Goal: Task Accomplishment & Management: Complete application form

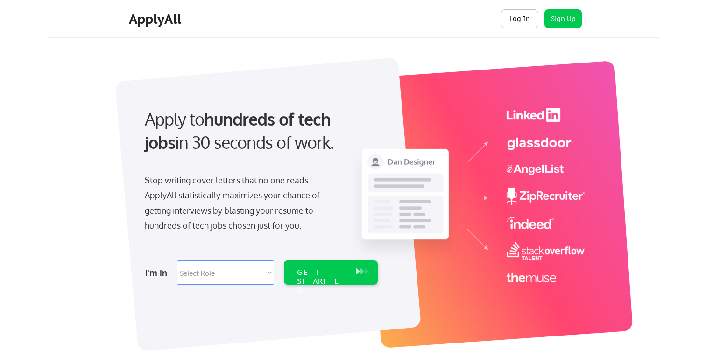
click at [518, 17] on button "Log In" at bounding box center [519, 18] width 37 height 19
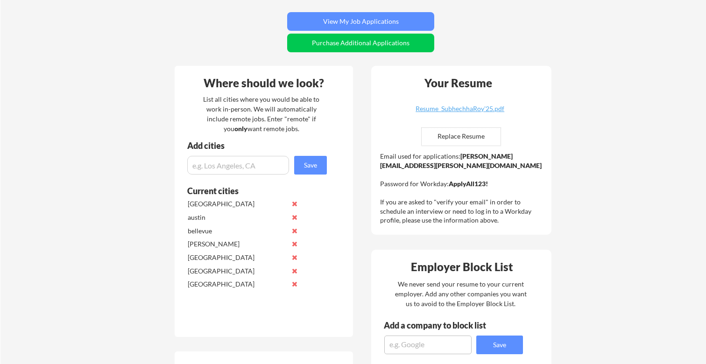
scroll to position [210, 0]
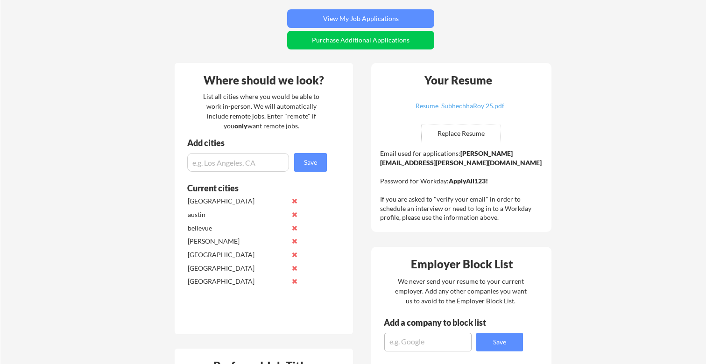
click at [468, 132] on input "file" at bounding box center [461, 134] width 79 height 18
type input "C:\fakepath\SubhechhaRoy_PM2025.pdf"
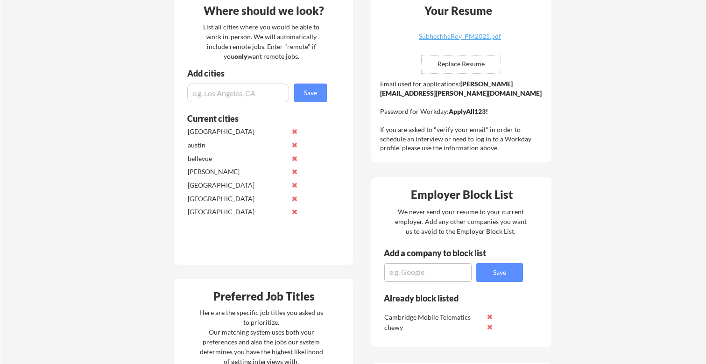
scroll to position [280, 0]
click at [297, 142] on button at bounding box center [294, 144] width 7 height 7
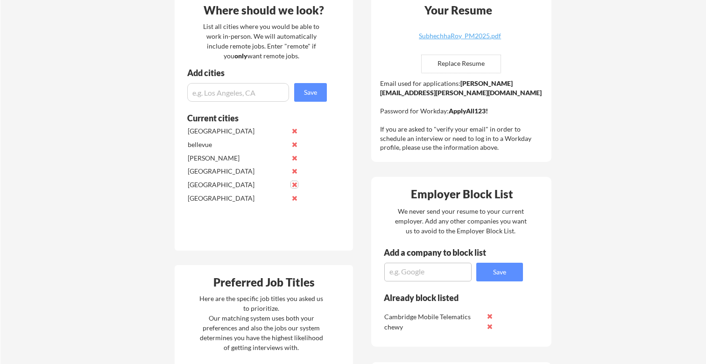
click at [294, 185] on button at bounding box center [294, 184] width 7 height 7
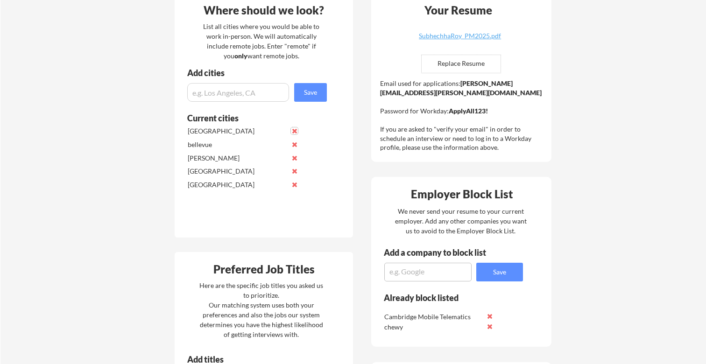
click at [295, 130] on button at bounding box center [294, 131] width 7 height 7
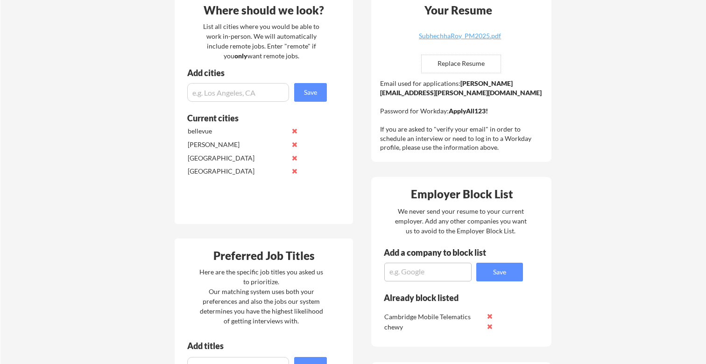
click at [241, 91] on input "input" at bounding box center [238, 92] width 102 height 19
type input "[GEOGRAPHIC_DATA]"
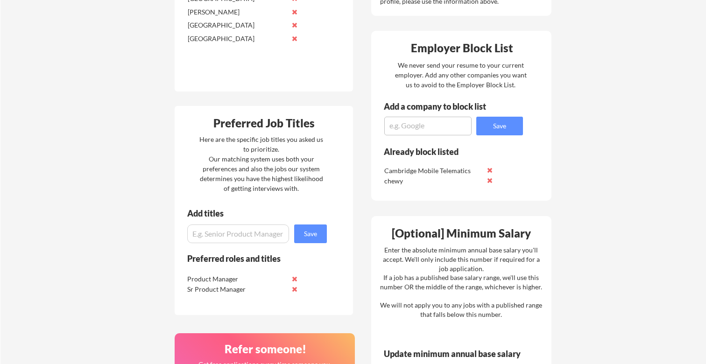
scroll to position [431, 0]
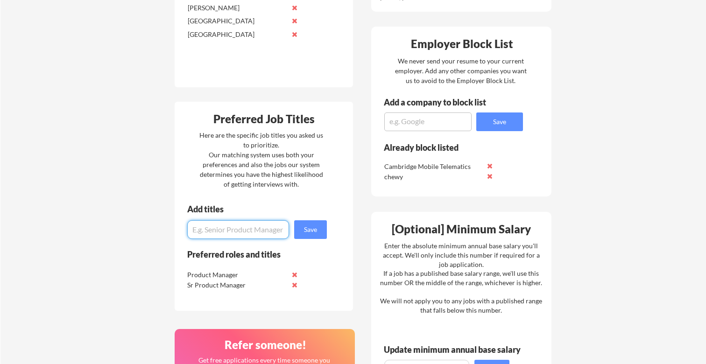
click at [234, 238] on input "input" at bounding box center [238, 229] width 102 height 19
type input "Project Manager"
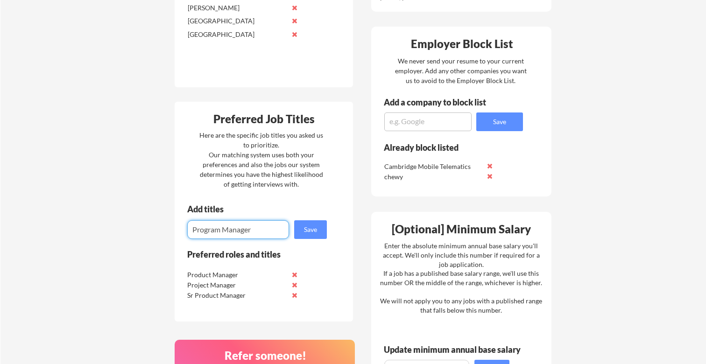
type input "Program Manager"
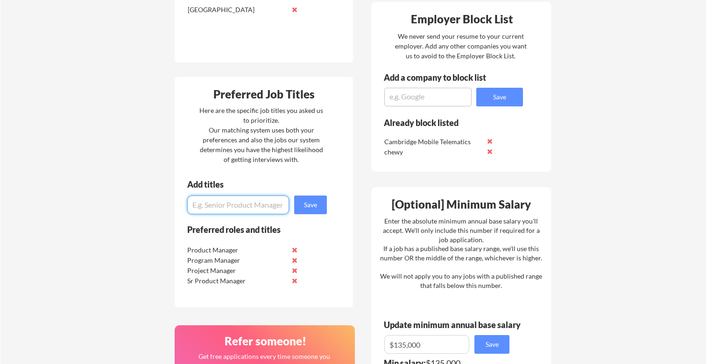
scroll to position [466, 0]
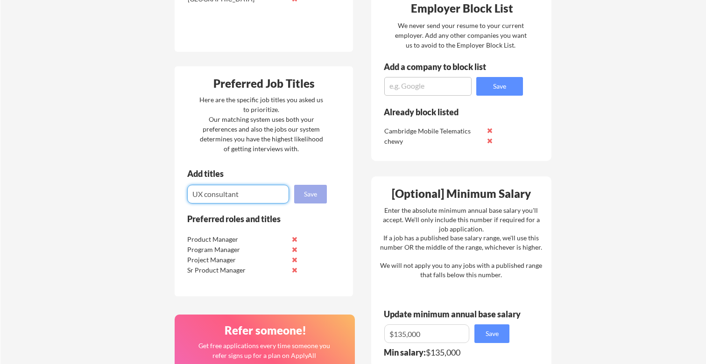
type input "UX consultant"
click at [307, 191] on button "Save" at bounding box center [310, 194] width 33 height 19
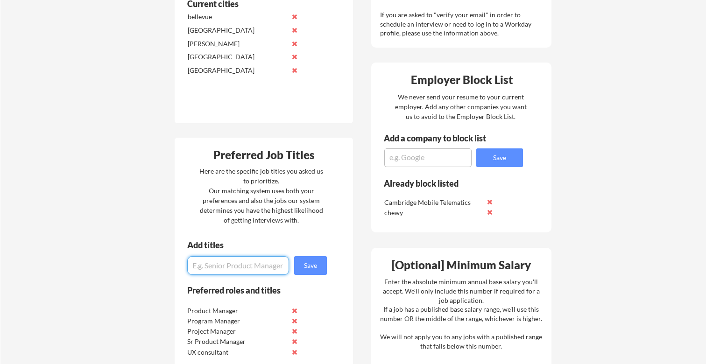
scroll to position [405, 0]
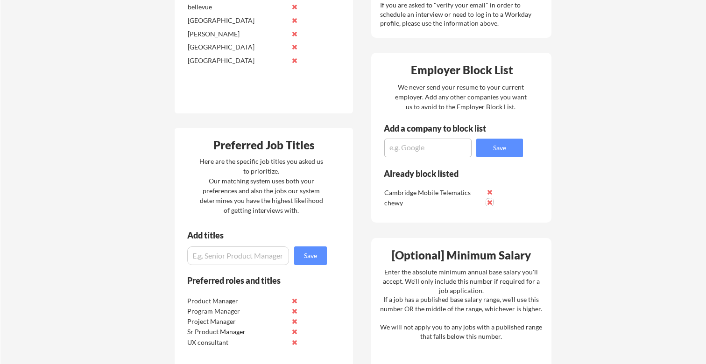
click at [493, 202] on button at bounding box center [489, 202] width 7 height 7
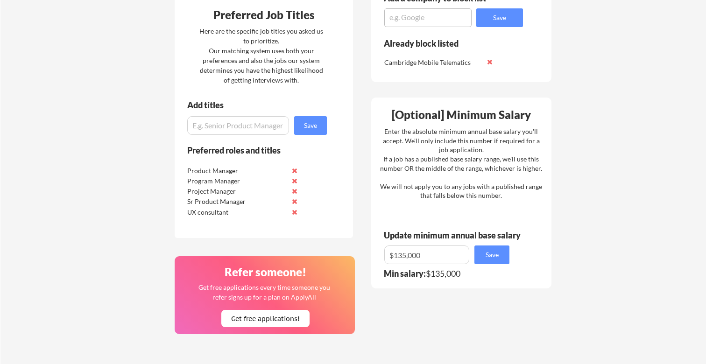
scroll to position [553, 0]
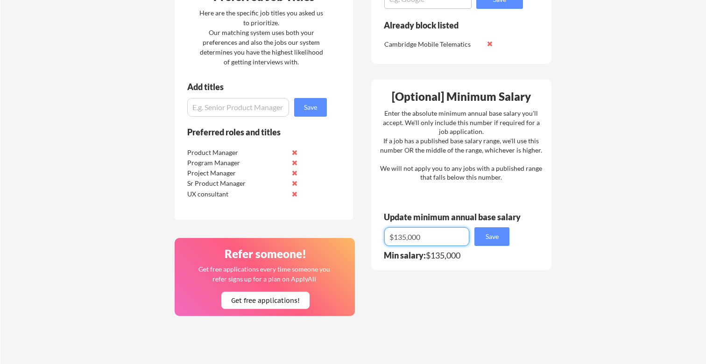
click at [440, 236] on input "input" at bounding box center [426, 236] width 85 height 19
drag, startPoint x: 440, startPoint y: 236, endPoint x: 390, endPoint y: 236, distance: 49.0
click at [390, 236] on input "input" at bounding box center [426, 236] width 85 height 19
type input "$120,000"
click at [503, 236] on button "Save" at bounding box center [492, 236] width 35 height 19
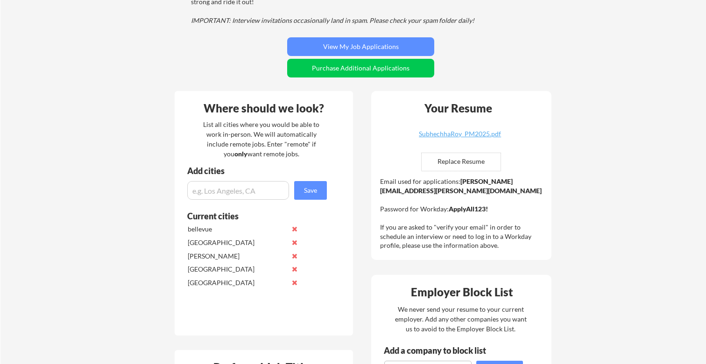
scroll to position [170, 0]
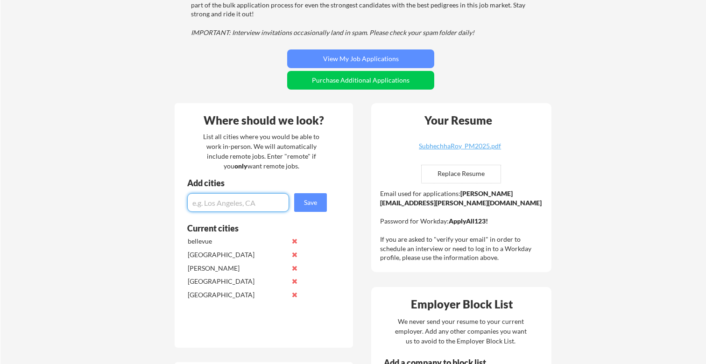
click at [231, 203] on input "input" at bounding box center [238, 202] width 102 height 19
paste input "[US_STATE], D.C."
type input "[US_STATE], D.C."
click at [302, 205] on button "Save" at bounding box center [310, 202] width 33 height 19
paste input "[GEOGRAPHIC_DATA], [GEOGRAPHIC_DATA]"
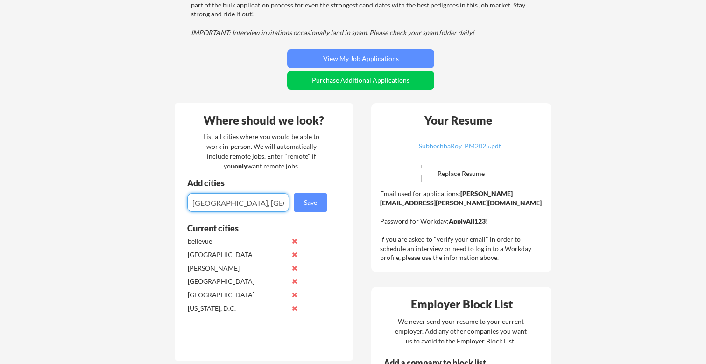
type input "[GEOGRAPHIC_DATA], [GEOGRAPHIC_DATA]"
paste input "[GEOGRAPHIC_DATA], [GEOGRAPHIC_DATA]"
type input "[GEOGRAPHIC_DATA], [GEOGRAPHIC_DATA]"
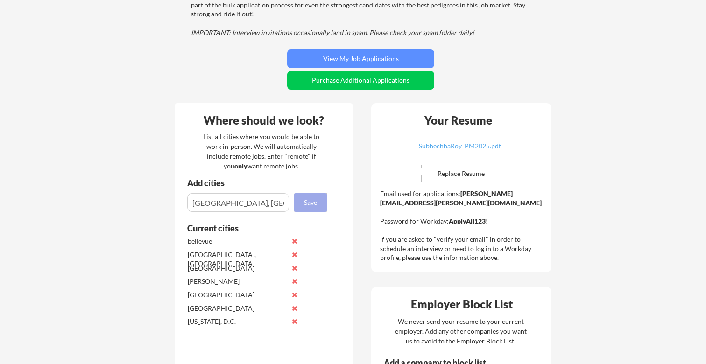
click at [297, 202] on button "Save" at bounding box center [310, 202] width 33 height 19
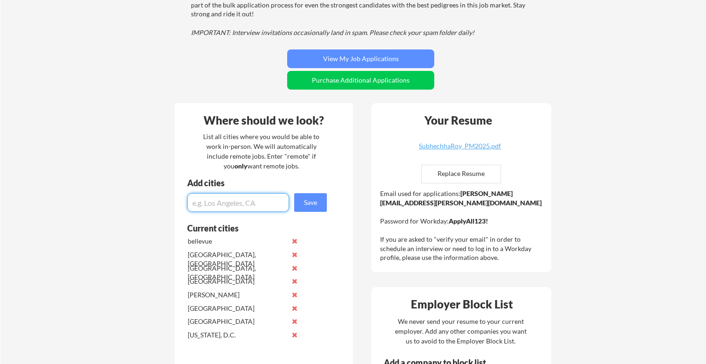
paste input "Dallas"
type input "Dallas"
click at [309, 203] on button "Save" at bounding box center [310, 202] width 33 height 19
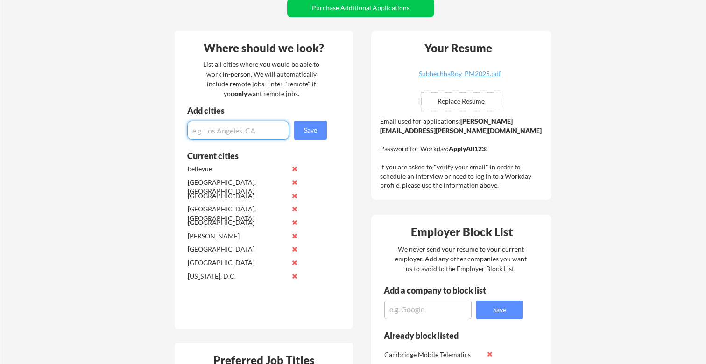
scroll to position [243, 0]
click at [294, 194] on button at bounding box center [294, 195] width 7 height 7
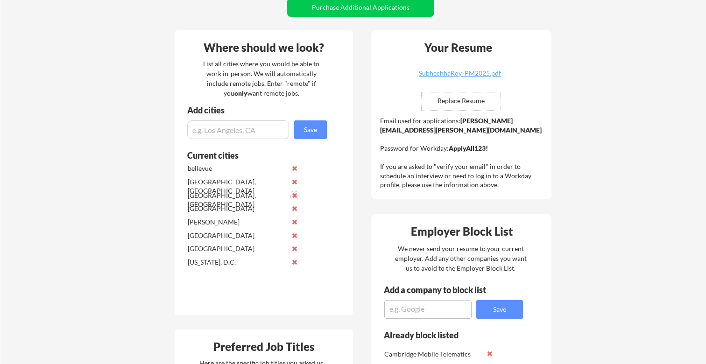
click at [241, 126] on input "input" at bounding box center [238, 130] width 102 height 19
paste input "[GEOGRAPHIC_DATA]"
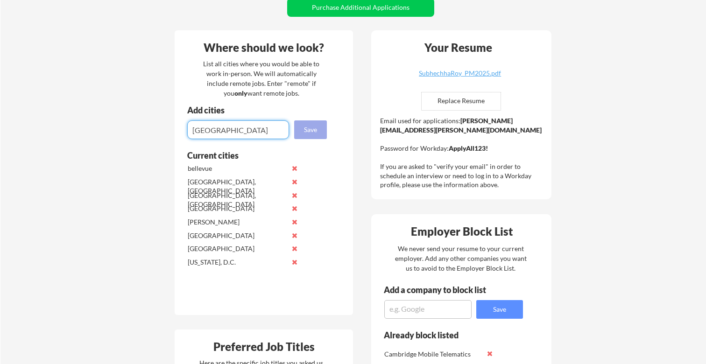
type input "[GEOGRAPHIC_DATA]"
click at [312, 129] on button "Save" at bounding box center [310, 130] width 33 height 19
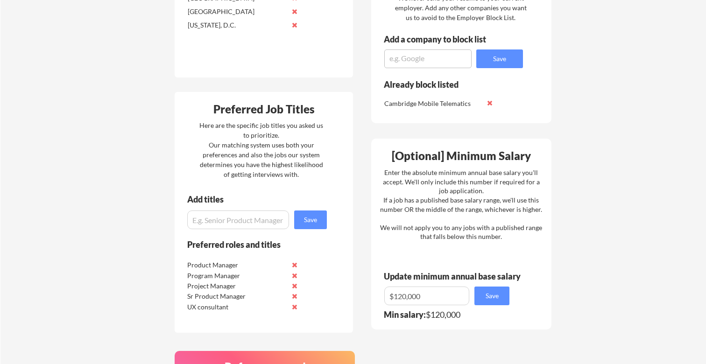
scroll to position [497, 0]
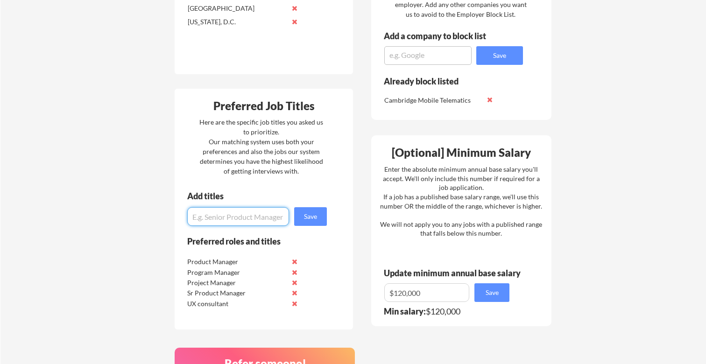
click at [252, 221] on input "input" at bounding box center [238, 216] width 102 height 19
paste input "[GEOGRAPHIC_DATA]"
type input "[GEOGRAPHIC_DATA]"
drag, startPoint x: 252, startPoint y: 221, endPoint x: 177, endPoint y: 220, distance: 75.7
click at [177, 220] on div "Add titles Save" at bounding box center [253, 209] width 157 height 34
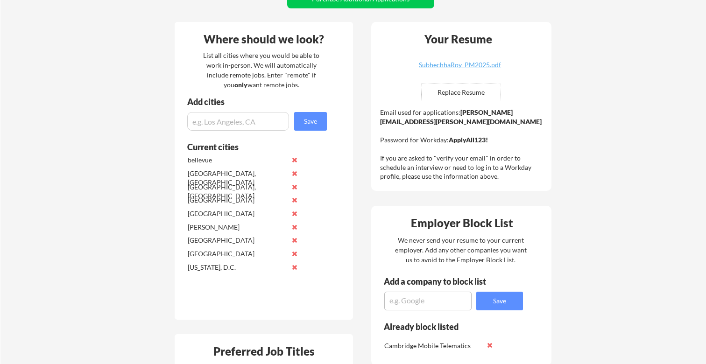
scroll to position [253, 0]
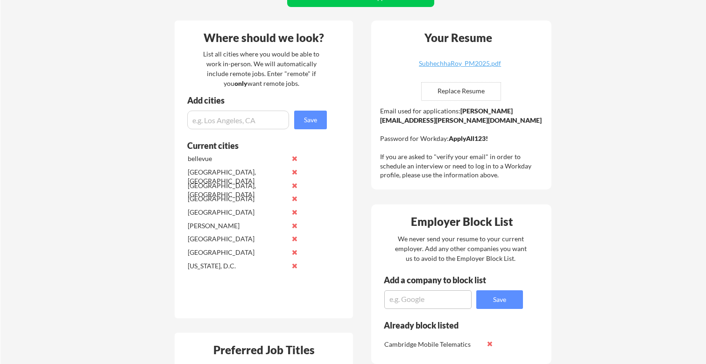
click at [214, 120] on input "input" at bounding box center [238, 120] width 102 height 19
paste input "[GEOGRAPHIC_DATA]"
type input "[GEOGRAPHIC_DATA]"
click at [312, 115] on button "Save" at bounding box center [310, 120] width 33 height 19
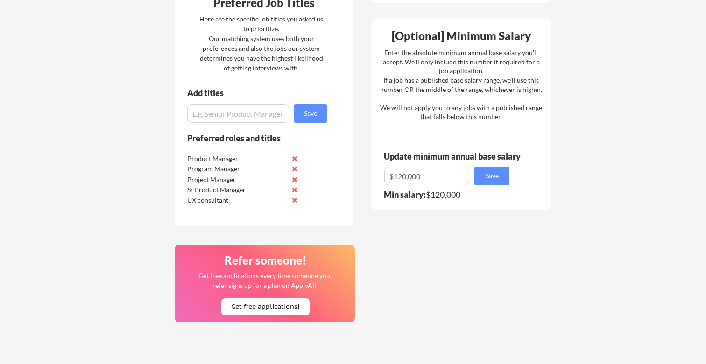
scroll to position [615, 0]
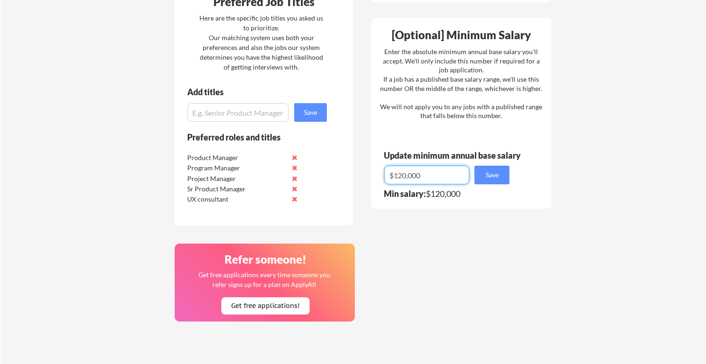
click at [403, 177] on input "input" at bounding box center [426, 175] width 85 height 19
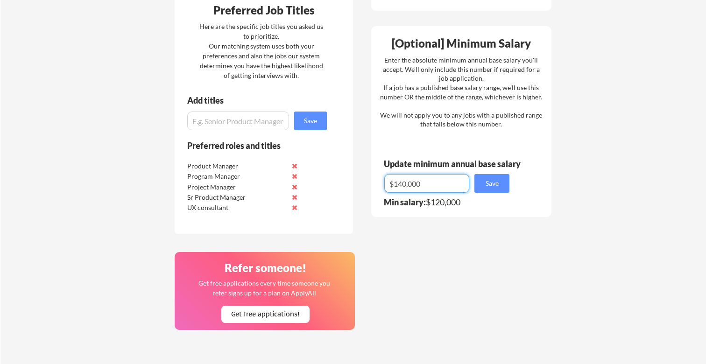
scroll to position [617, 0]
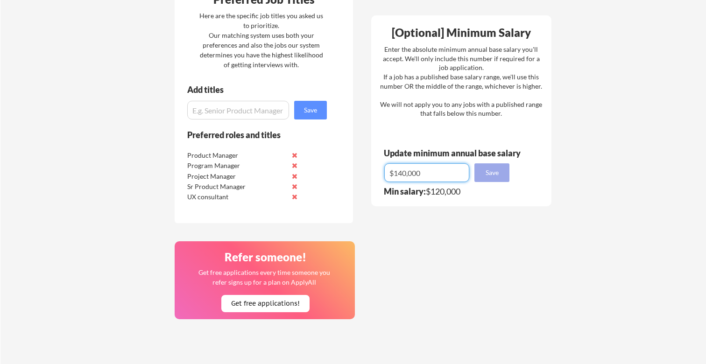
type input "$140,000"
click at [496, 170] on button "Save" at bounding box center [492, 172] width 35 height 19
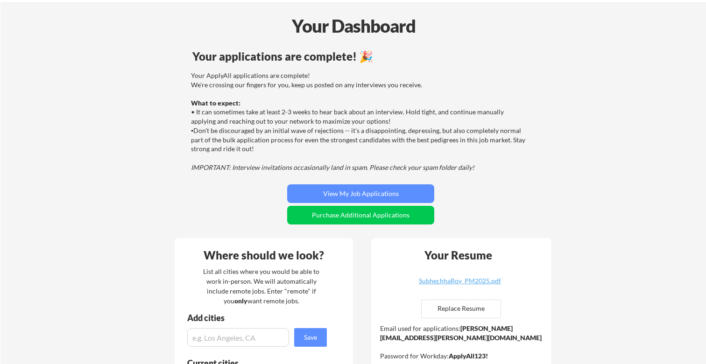
scroll to position [33, 0]
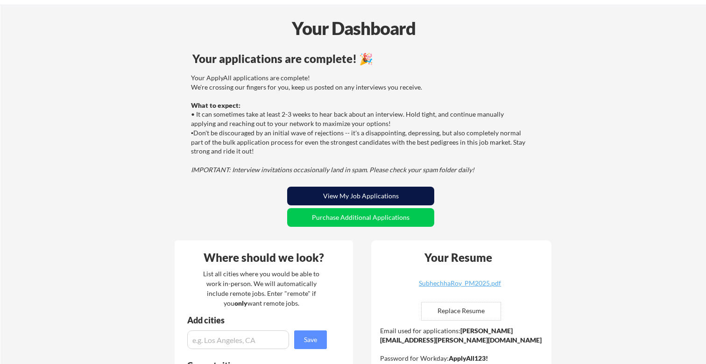
click at [408, 197] on button "View My Job Applications" at bounding box center [360, 196] width 147 height 19
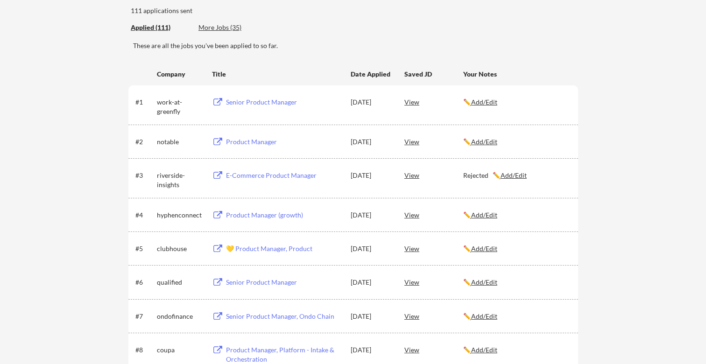
scroll to position [99, 0]
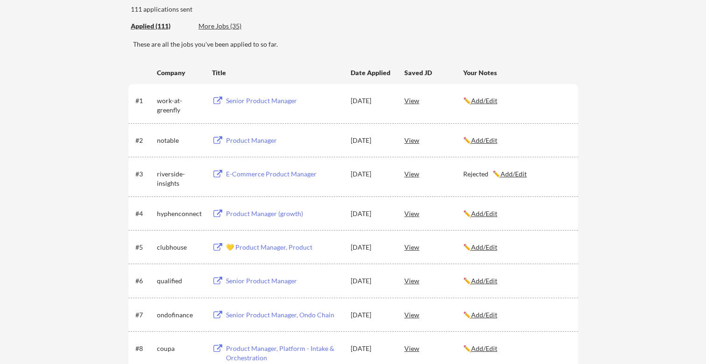
click at [246, 248] on div "💛 Product Manager, Product" at bounding box center [284, 247] width 116 height 9
click at [415, 244] on div "View" at bounding box center [434, 247] width 59 height 17
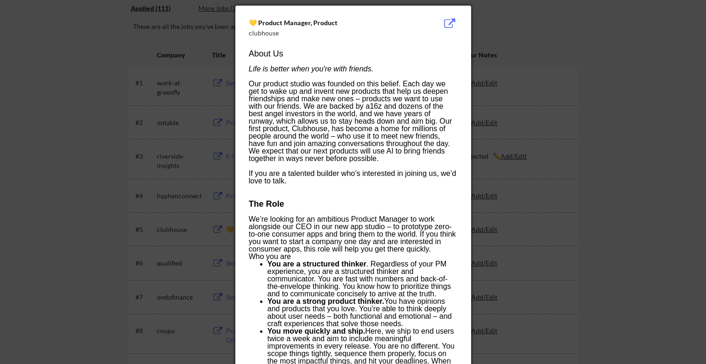
scroll to position [0, 0]
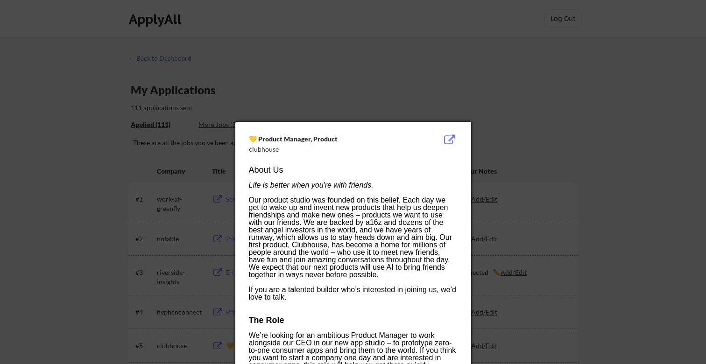
click at [531, 173] on div at bounding box center [353, 182] width 706 height 364
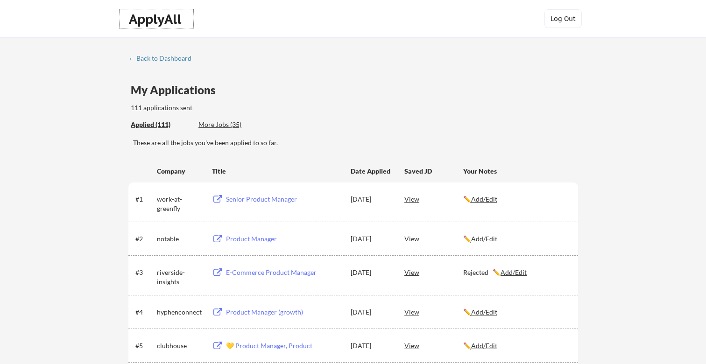
click at [172, 22] on div "ApplyAll" at bounding box center [156, 19] width 55 height 16
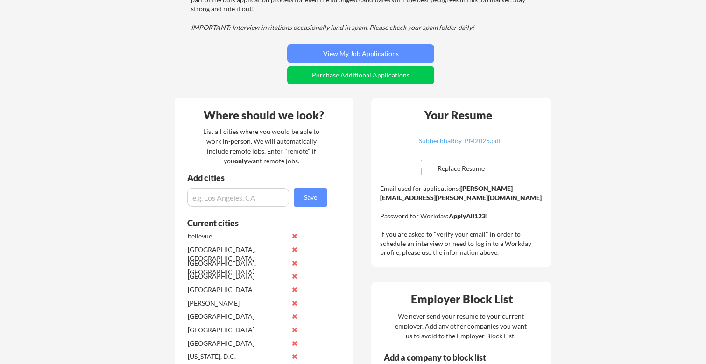
scroll to position [216, 0]
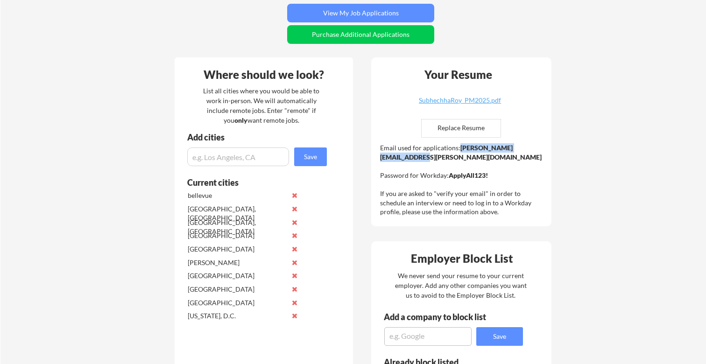
drag, startPoint x: 473, startPoint y: 159, endPoint x: 380, endPoint y: 156, distance: 92.5
click at [380, 156] on div "Email used for applications: [PERSON_NAME][EMAIL_ADDRESS][PERSON_NAME][DOMAIN_N…" at bounding box center [462, 179] width 165 height 73
copy strong "[PERSON_NAME][EMAIL_ADDRESS][PERSON_NAME][DOMAIN_NAME]"
drag, startPoint x: 448, startPoint y: 176, endPoint x: 513, endPoint y: 176, distance: 64.9
click at [513, 176] on div "Email used for applications: [PERSON_NAME][EMAIL_ADDRESS][PERSON_NAME][DOMAIN_N…" at bounding box center [462, 179] width 165 height 73
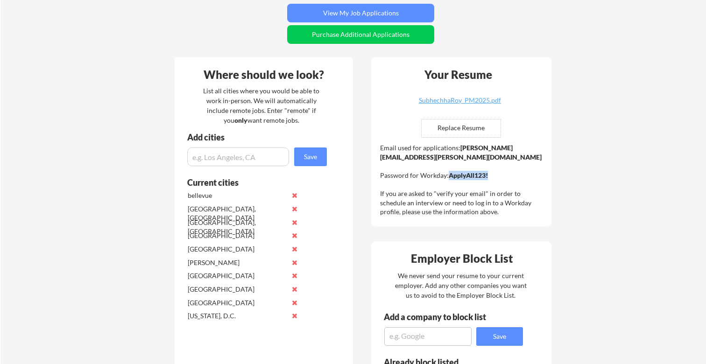
copy strong "ApplyAll123!"
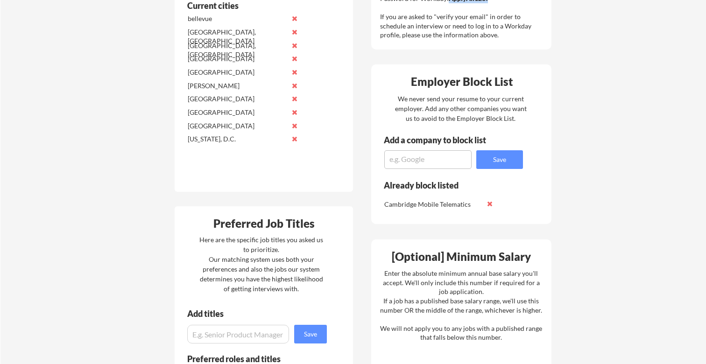
scroll to position [393, 0]
click at [542, 117] on div "Employer Block List We never send your resume to your current employer. Add any…" at bounding box center [461, 144] width 180 height 160
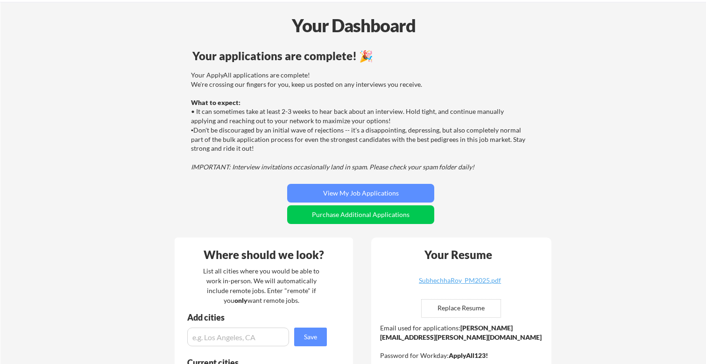
scroll to position [0, 0]
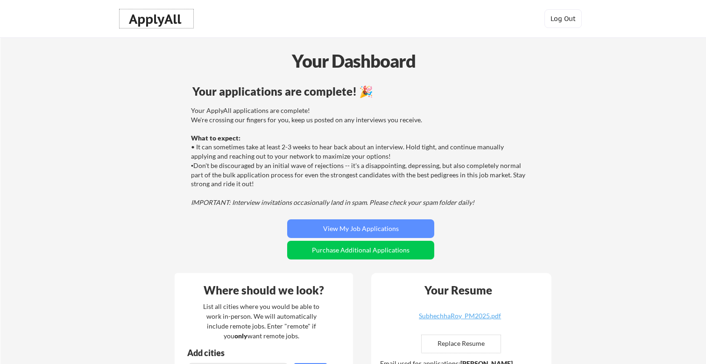
click at [171, 26] on div "ApplyAll" at bounding box center [156, 19] width 55 height 16
